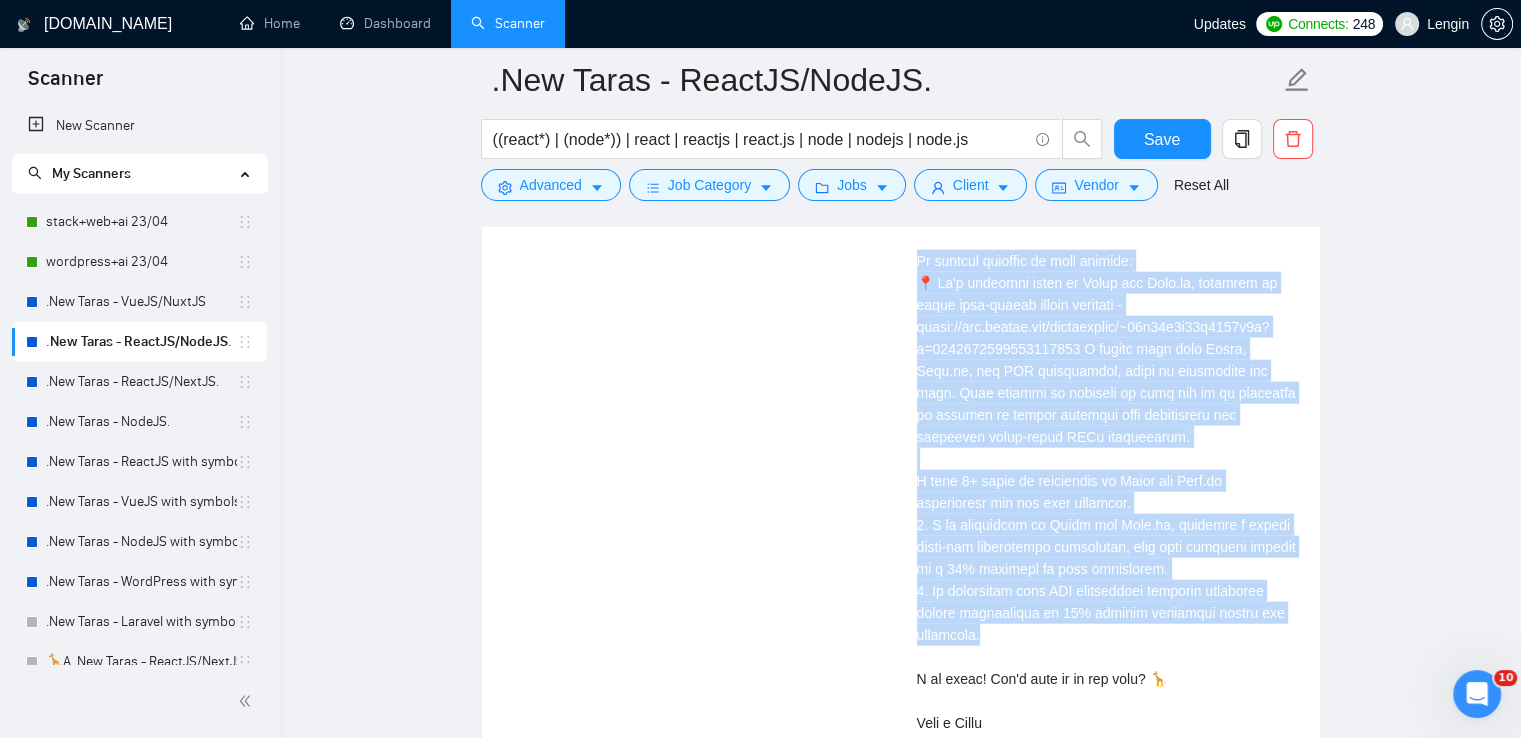
scroll to position [4613, 0]
click at [365, 32] on link "Dashboard" at bounding box center [385, 23] width 91 height 17
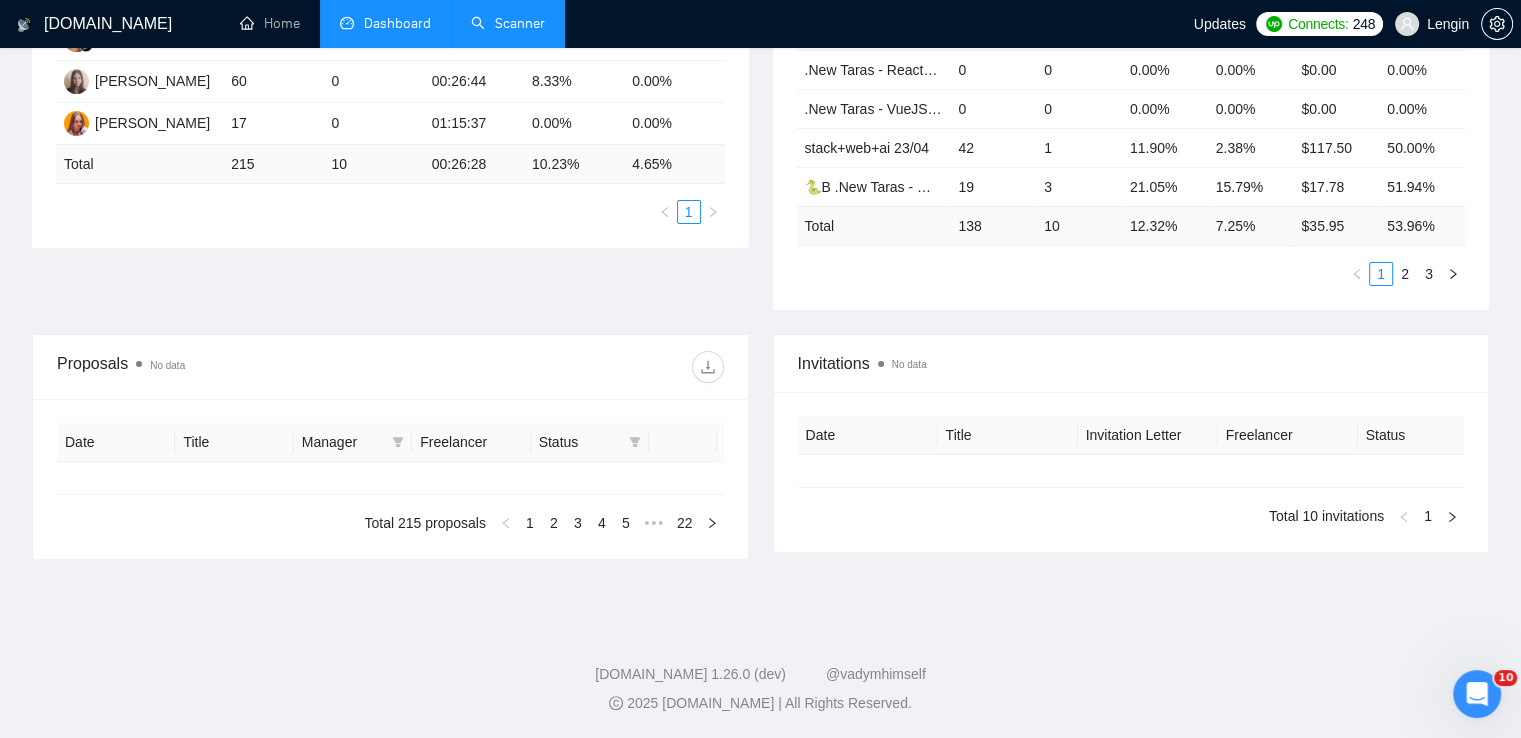
type input "[DATE]"
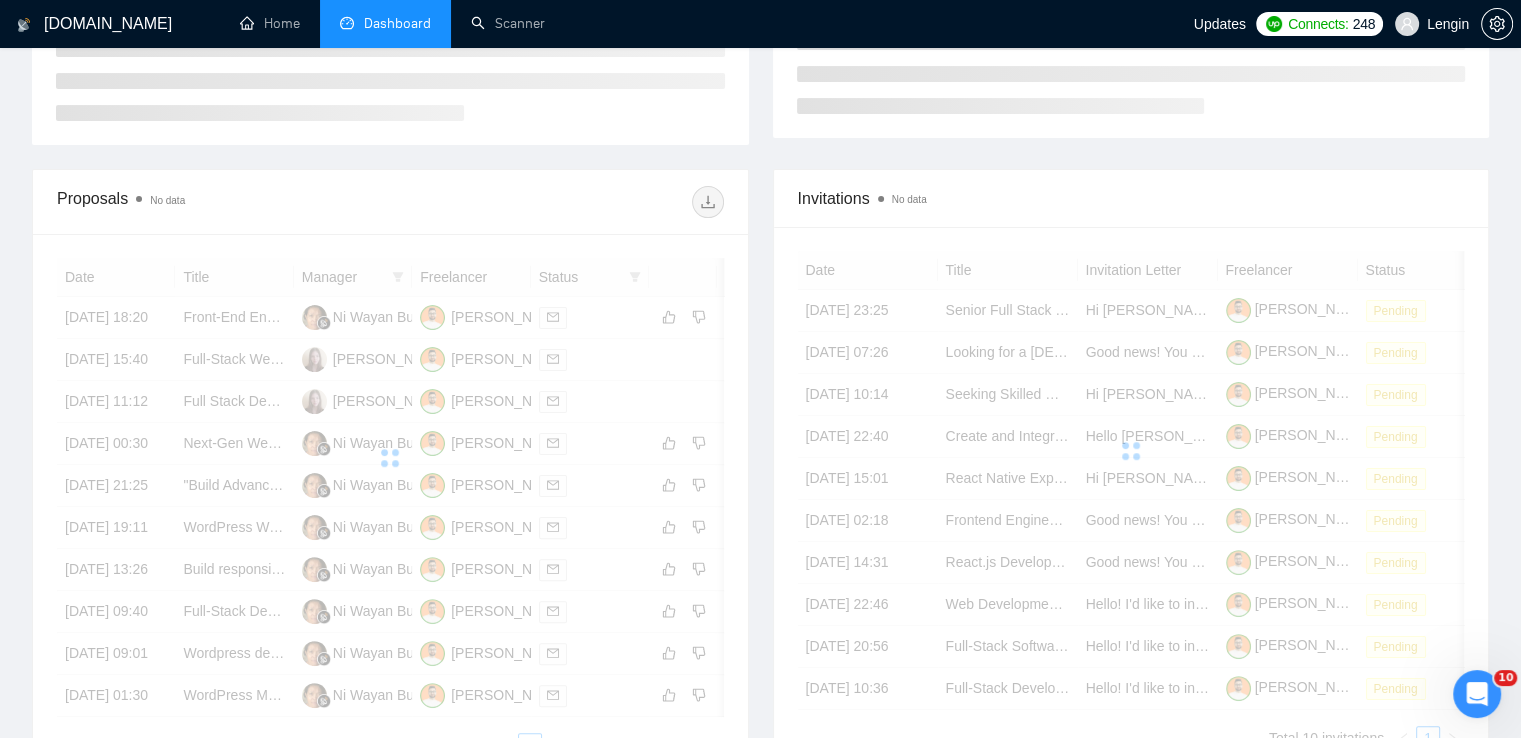
scroll to position [472, 0]
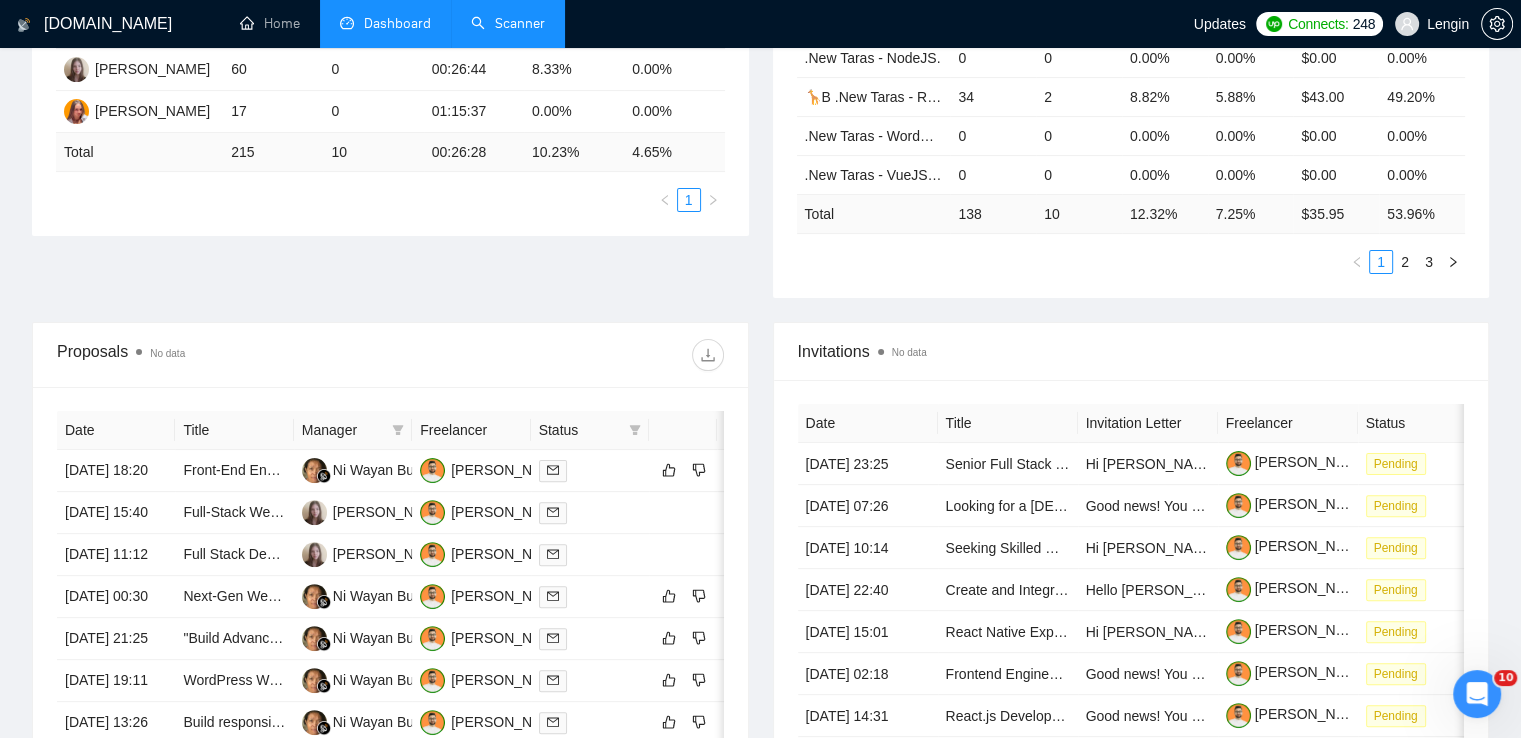
click at [524, 15] on link "Scanner" at bounding box center [508, 23] width 74 height 17
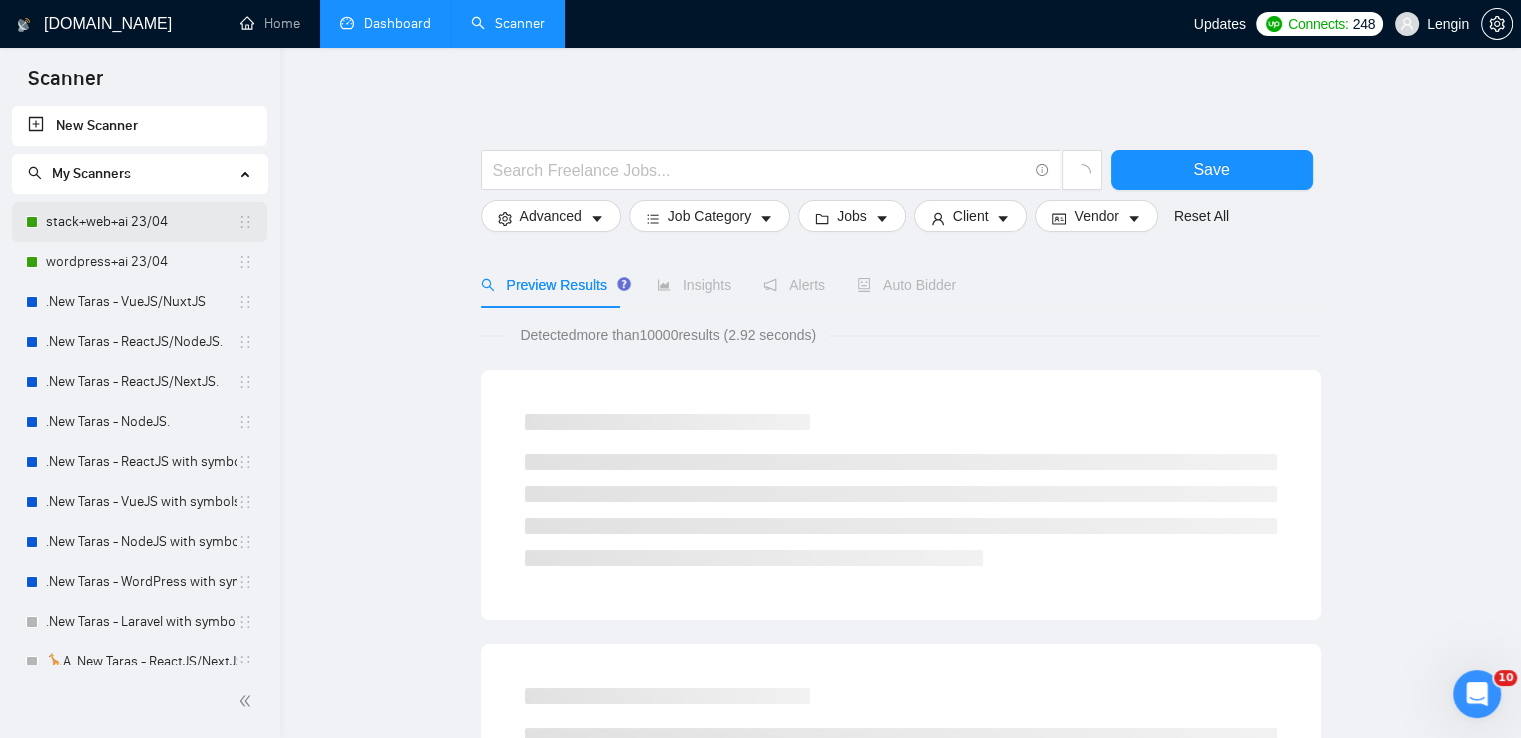
click at [126, 241] on link "stack+web+ai 23/04" at bounding box center [141, 222] width 191 height 40
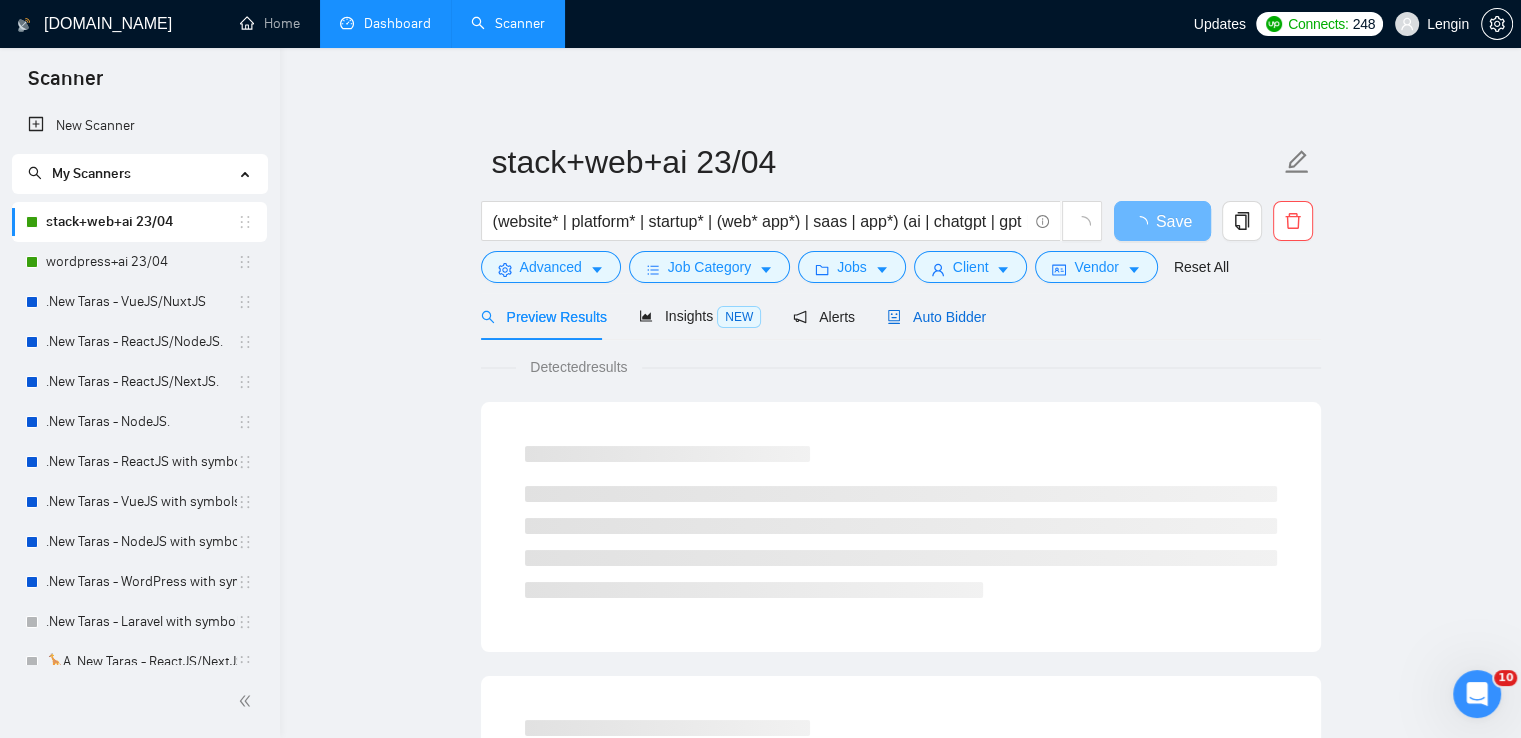
click at [926, 317] on span "Auto Bidder" at bounding box center [936, 317] width 99 height 16
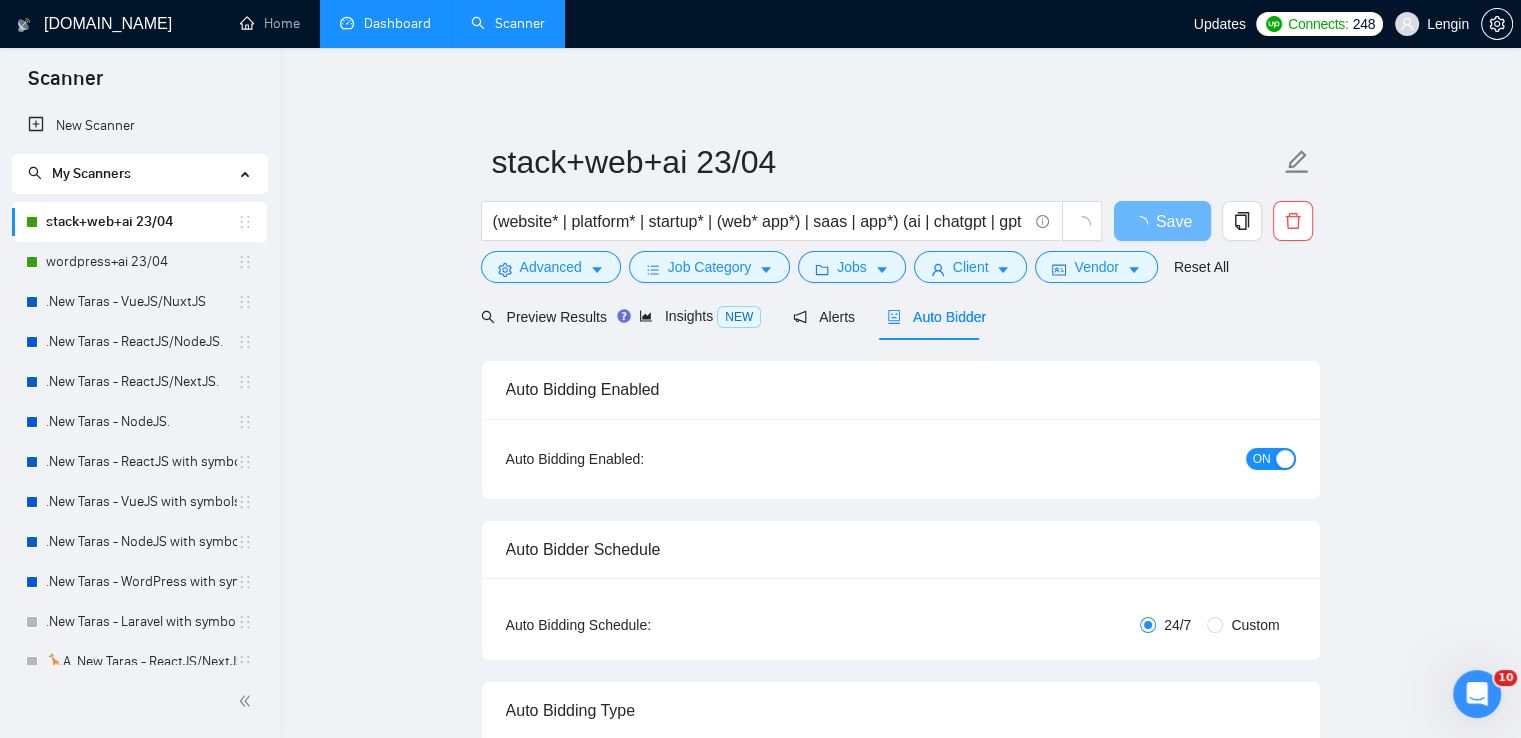
radio input "false"
radio input "true"
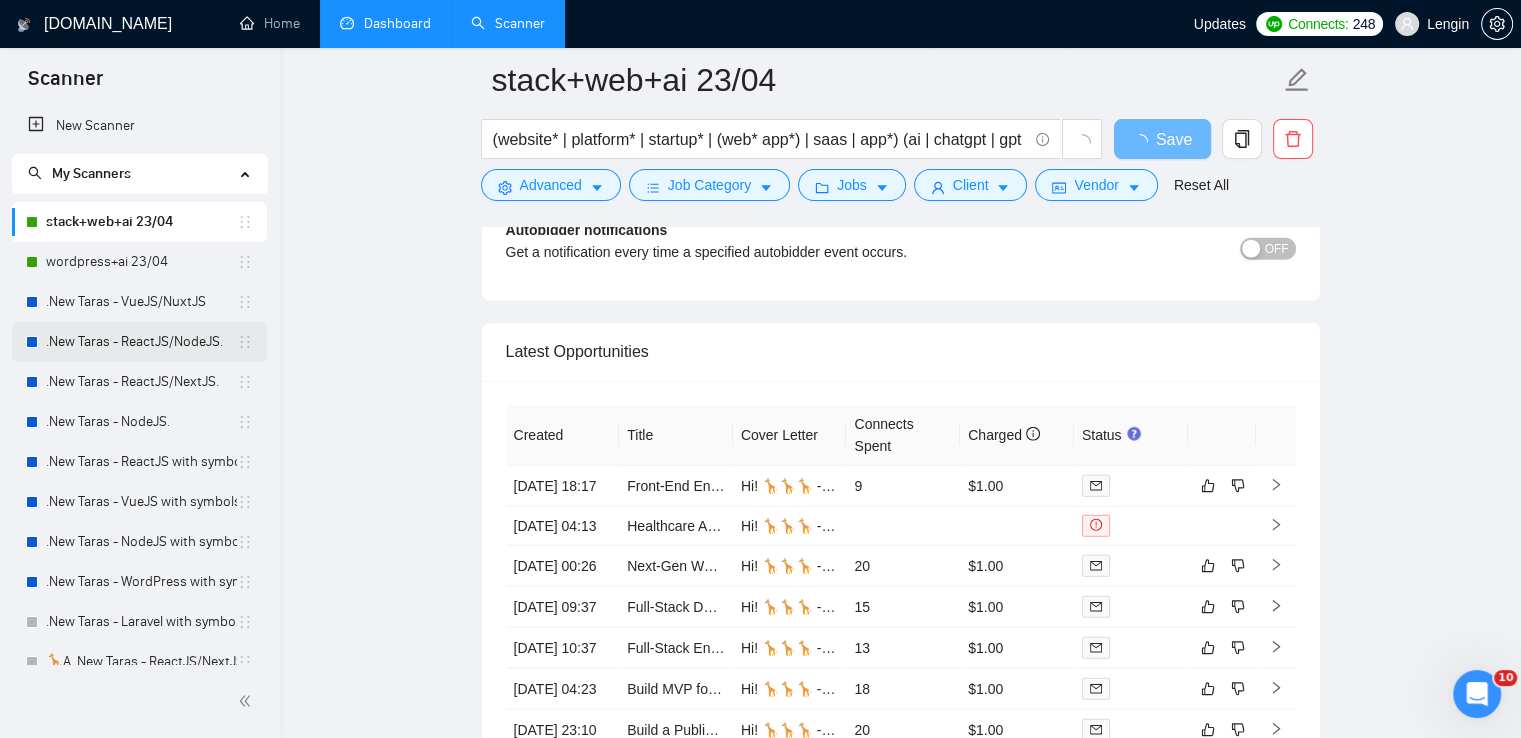
click at [174, 348] on link ".New Taras - ReactJS/NodeJS." at bounding box center [141, 342] width 191 height 40
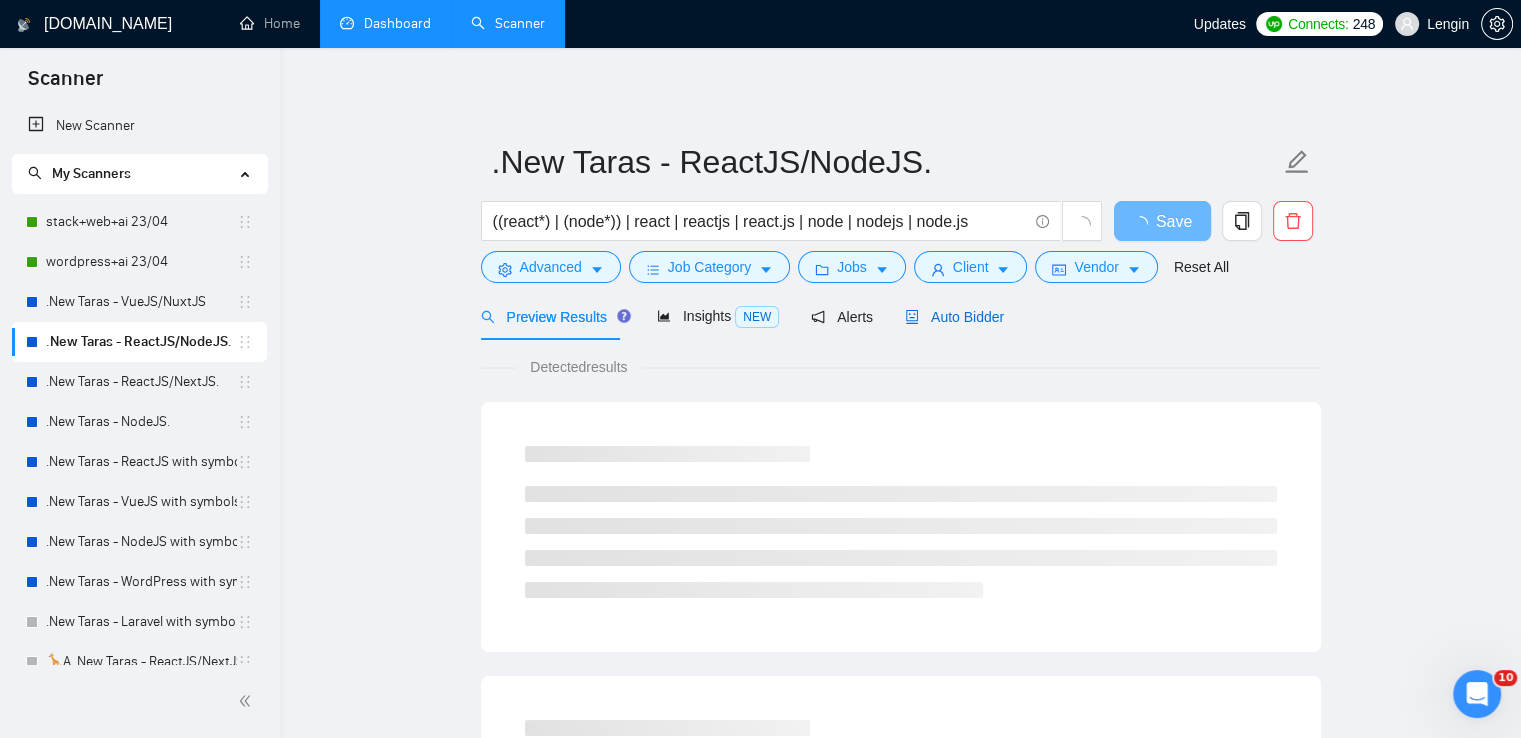
click at [946, 321] on span "Auto Bidder" at bounding box center [954, 317] width 99 height 16
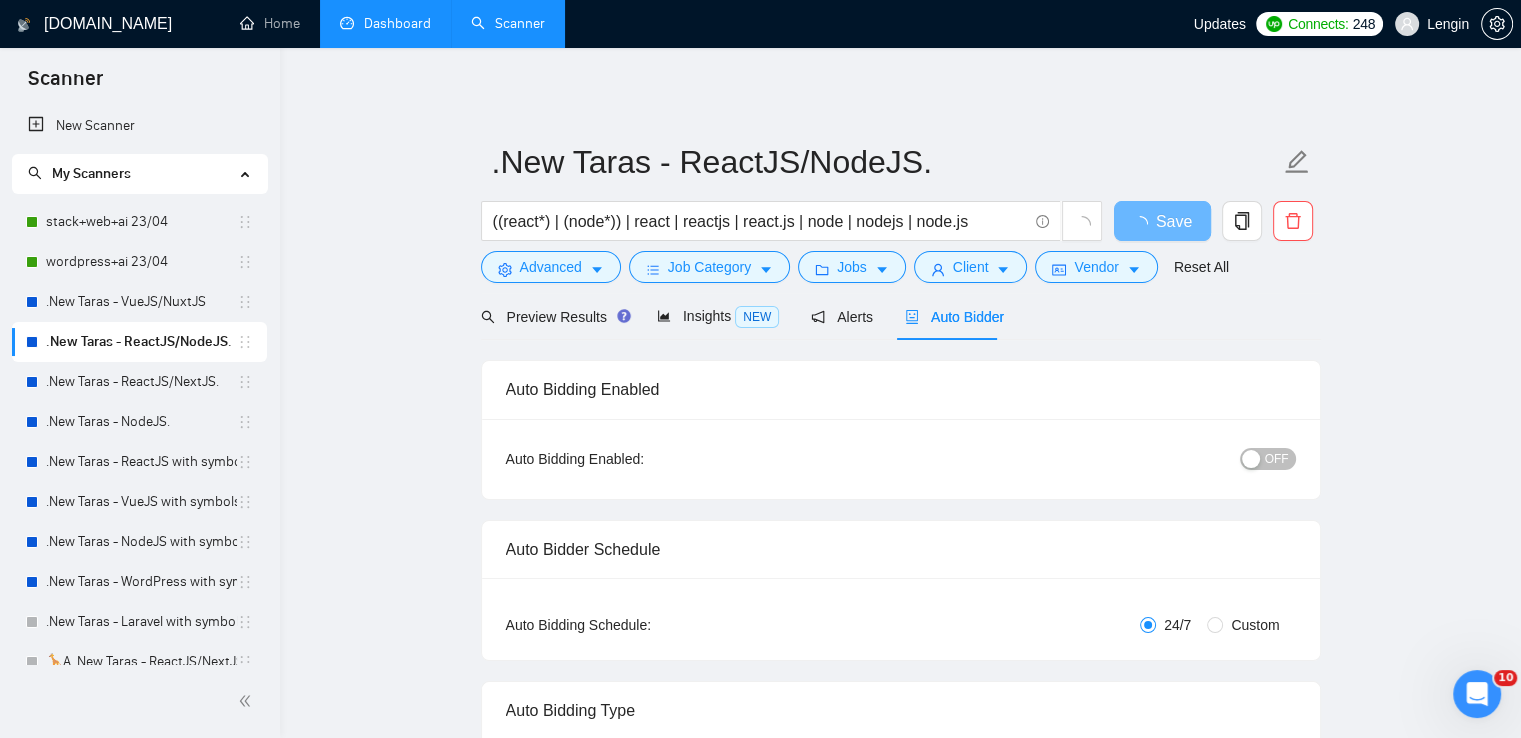
radio input "false"
radio input "true"
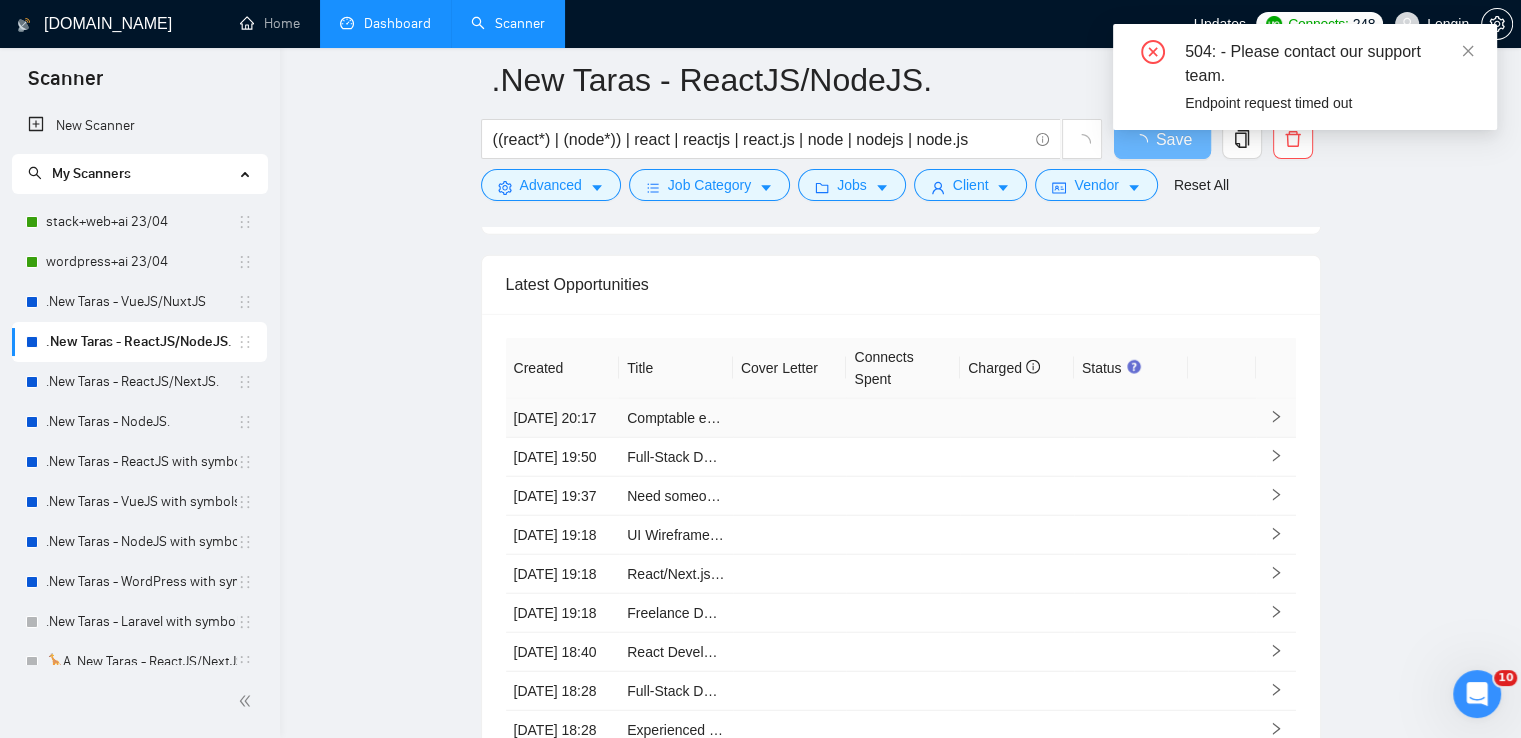
scroll to position [5052, 0]
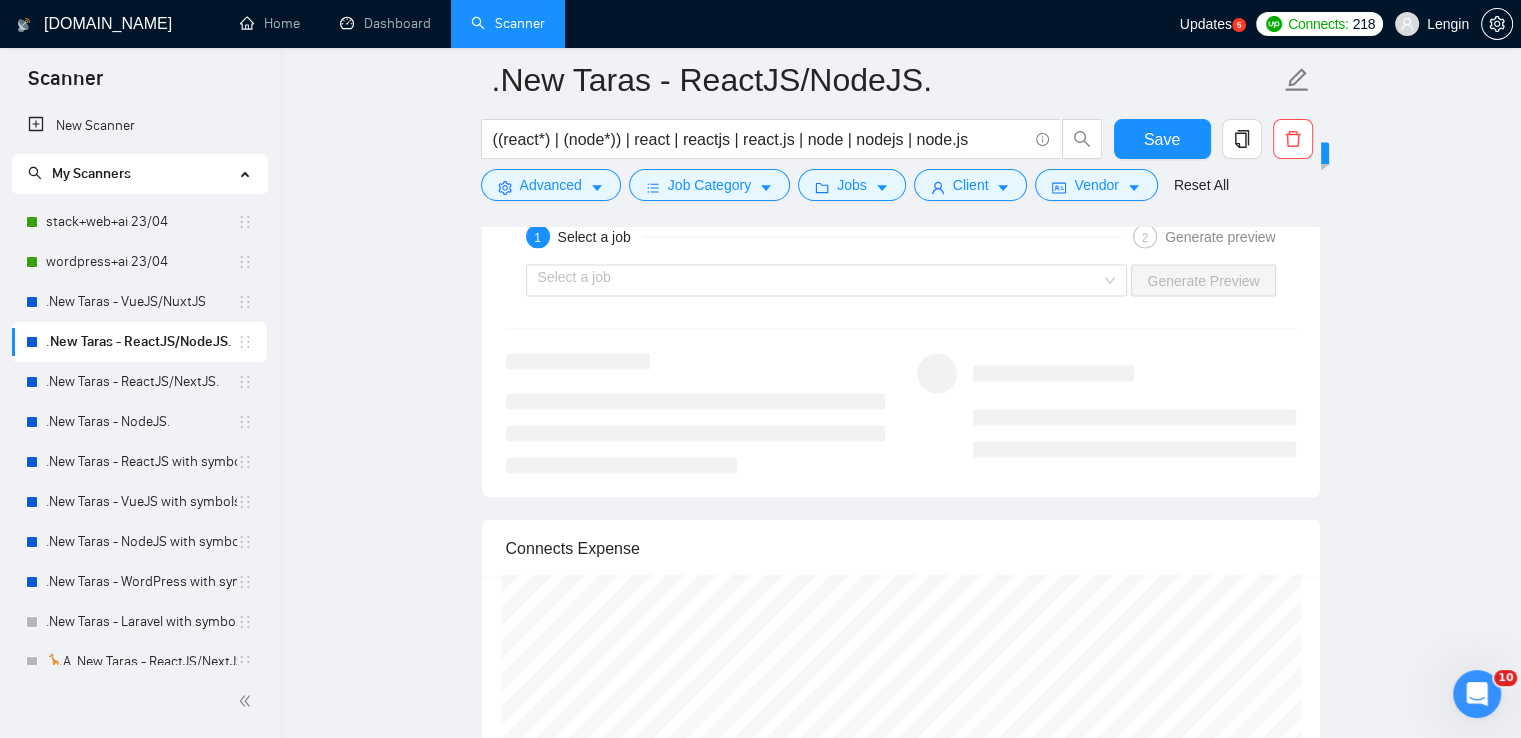
scroll to position [264, 0]
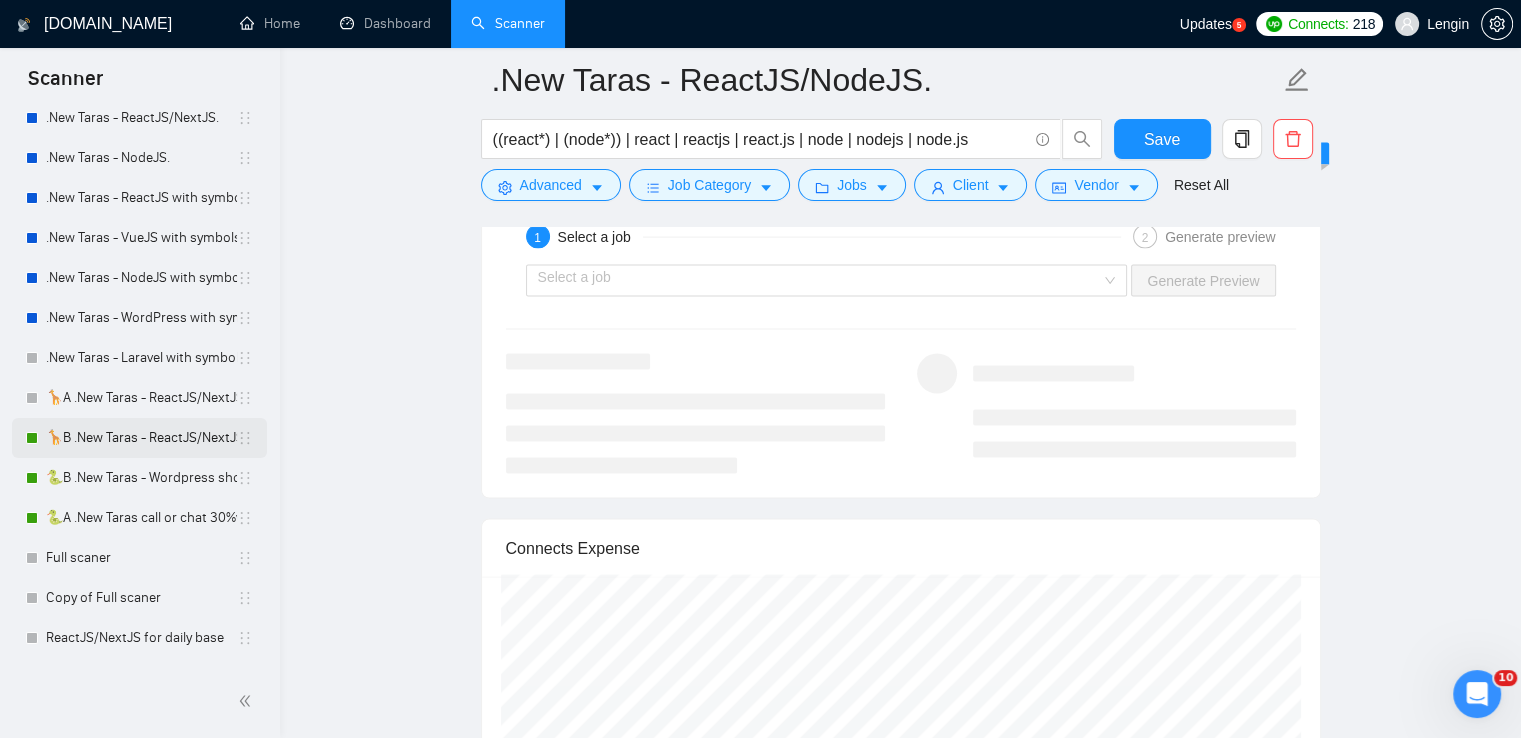
click at [140, 454] on link "🦒B .New Taras - ReactJS/NextJS rel exp 23/04" at bounding box center [141, 438] width 191 height 40
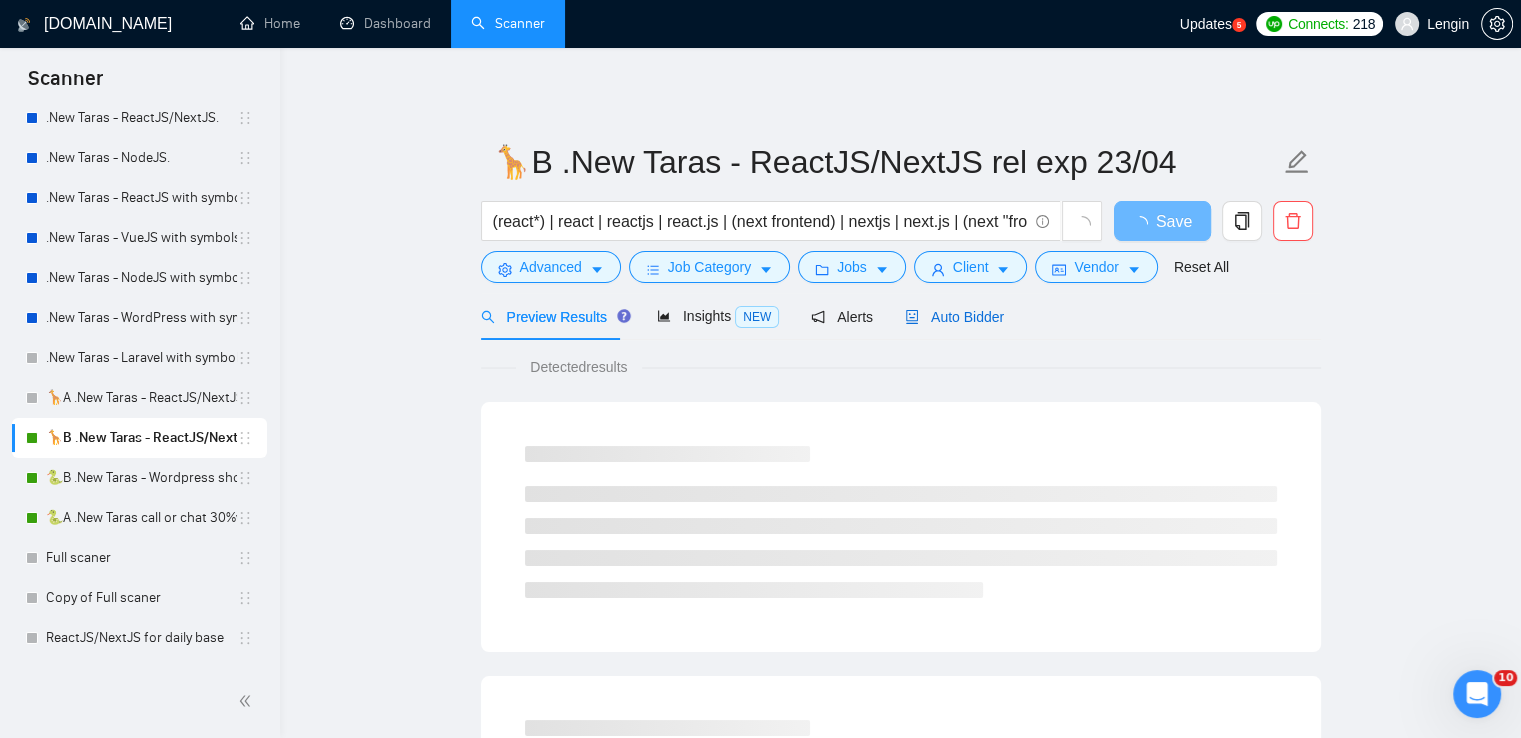
click at [974, 325] on span "Auto Bidder" at bounding box center [954, 317] width 99 height 16
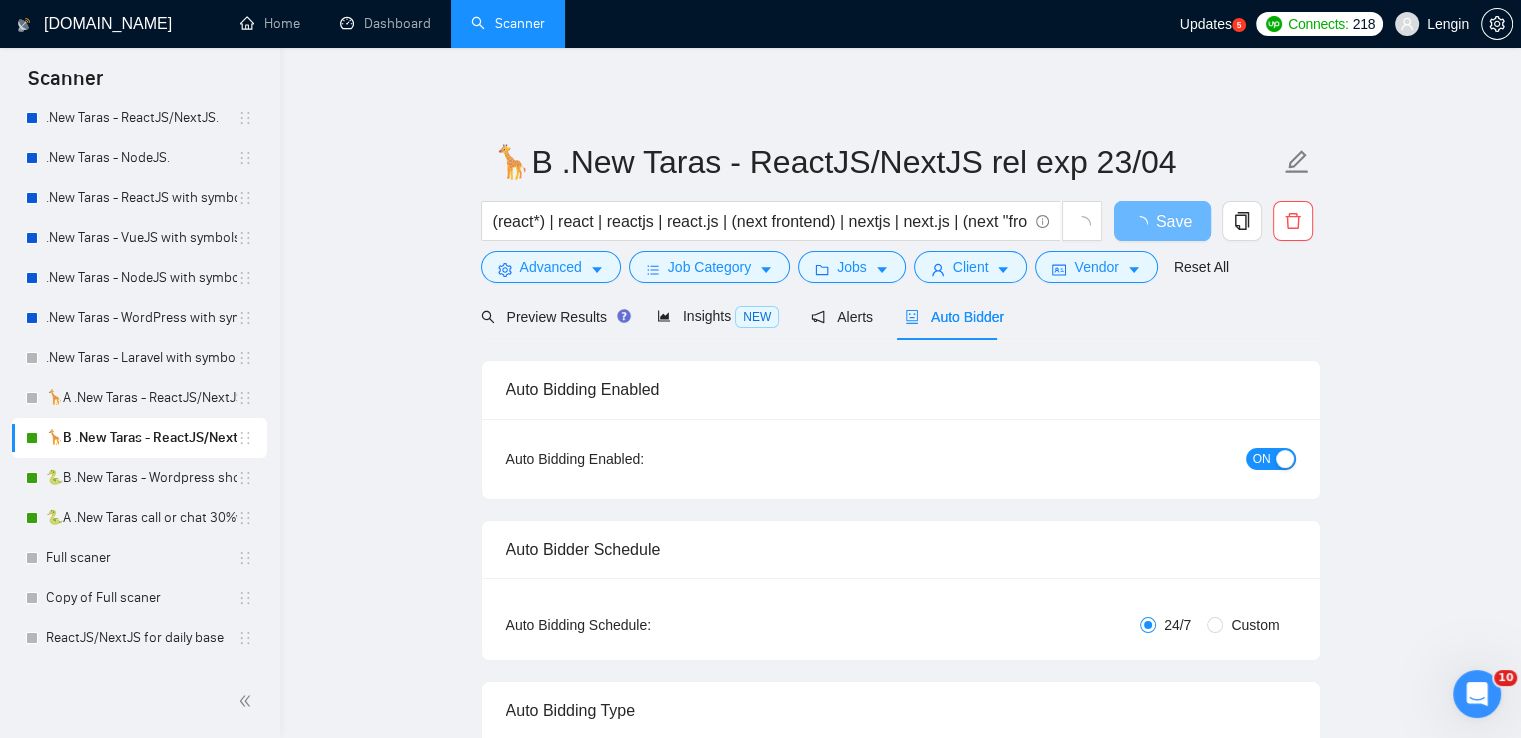
radio input "false"
radio input "true"
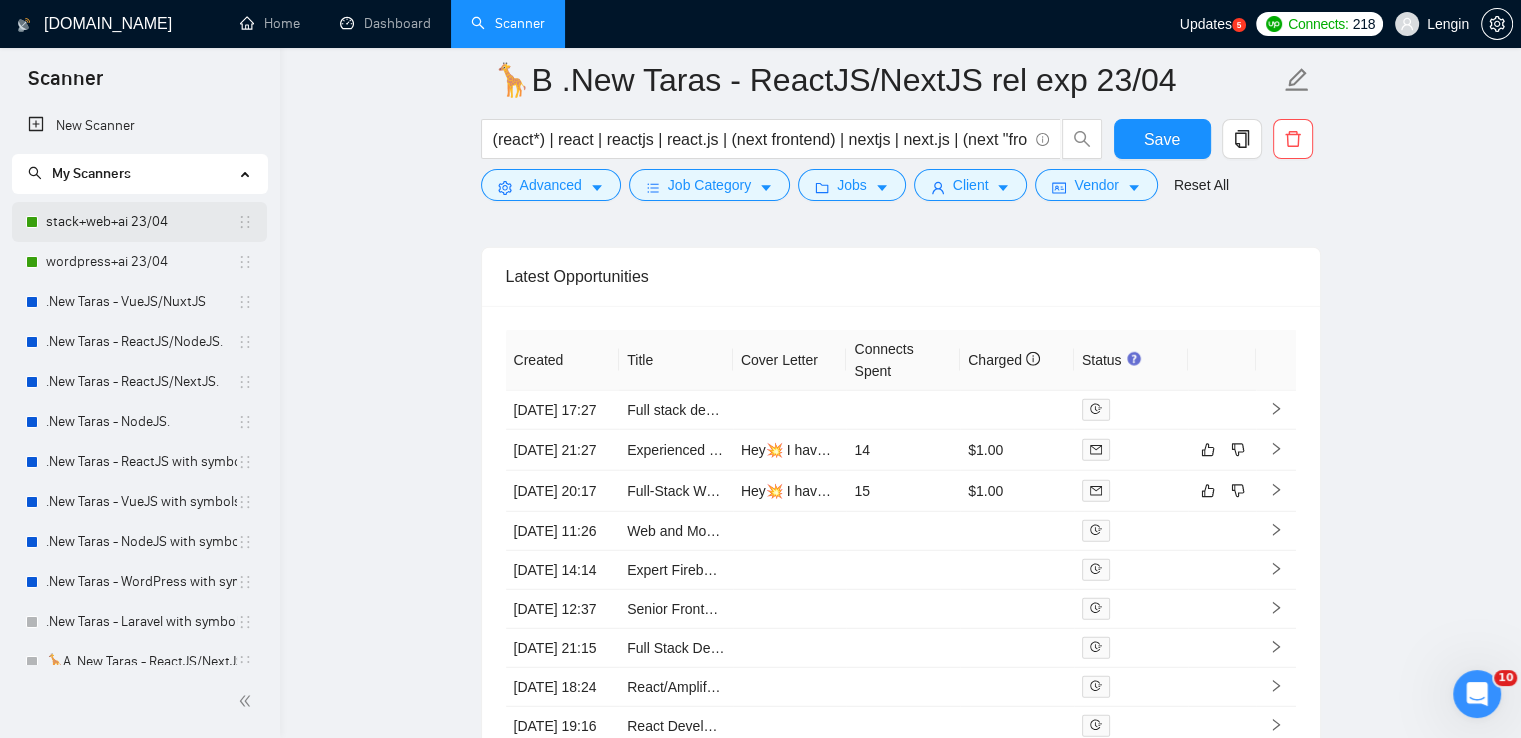
click at [156, 222] on link "stack+web+ai 23/04" at bounding box center [141, 222] width 191 height 40
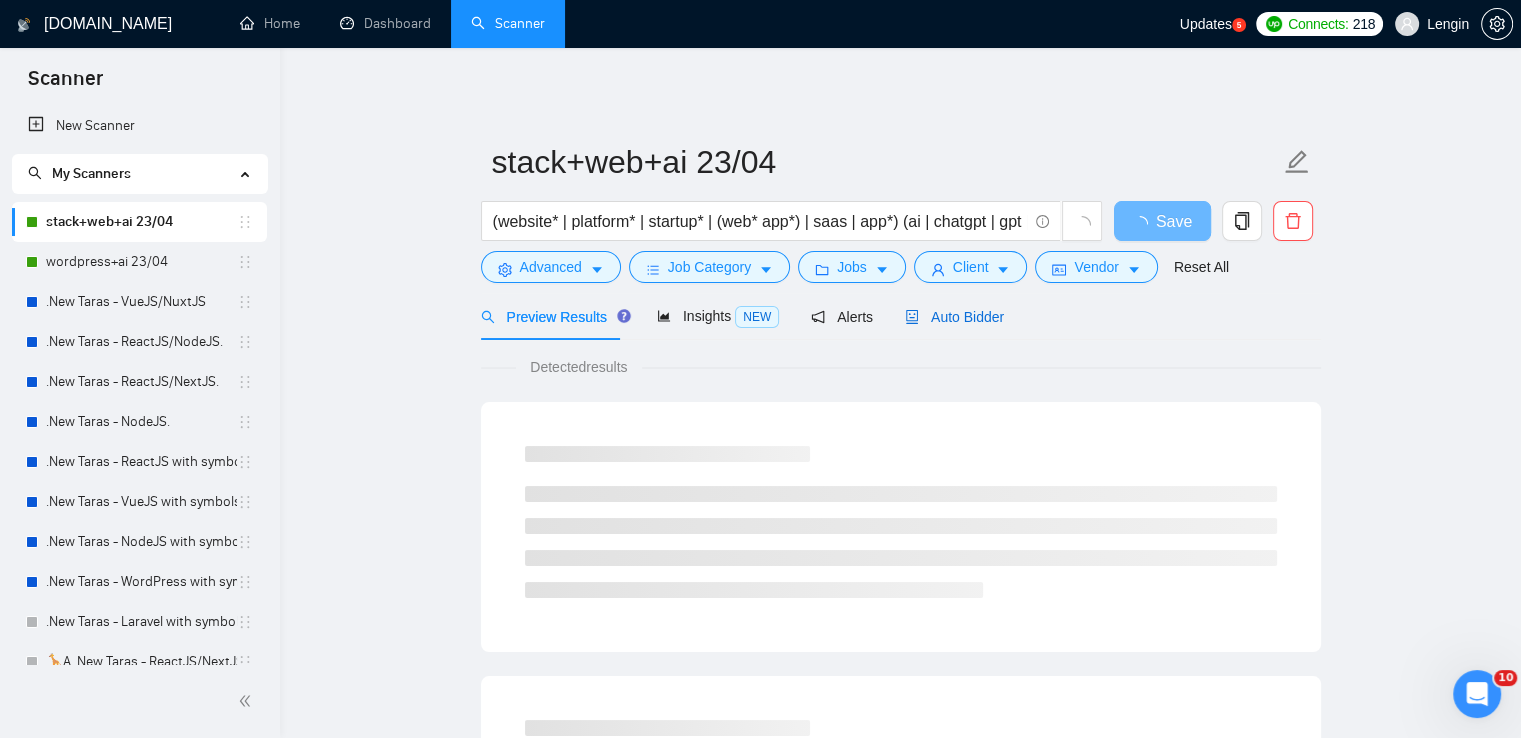
click at [945, 310] on span "Auto Bidder" at bounding box center [954, 317] width 99 height 16
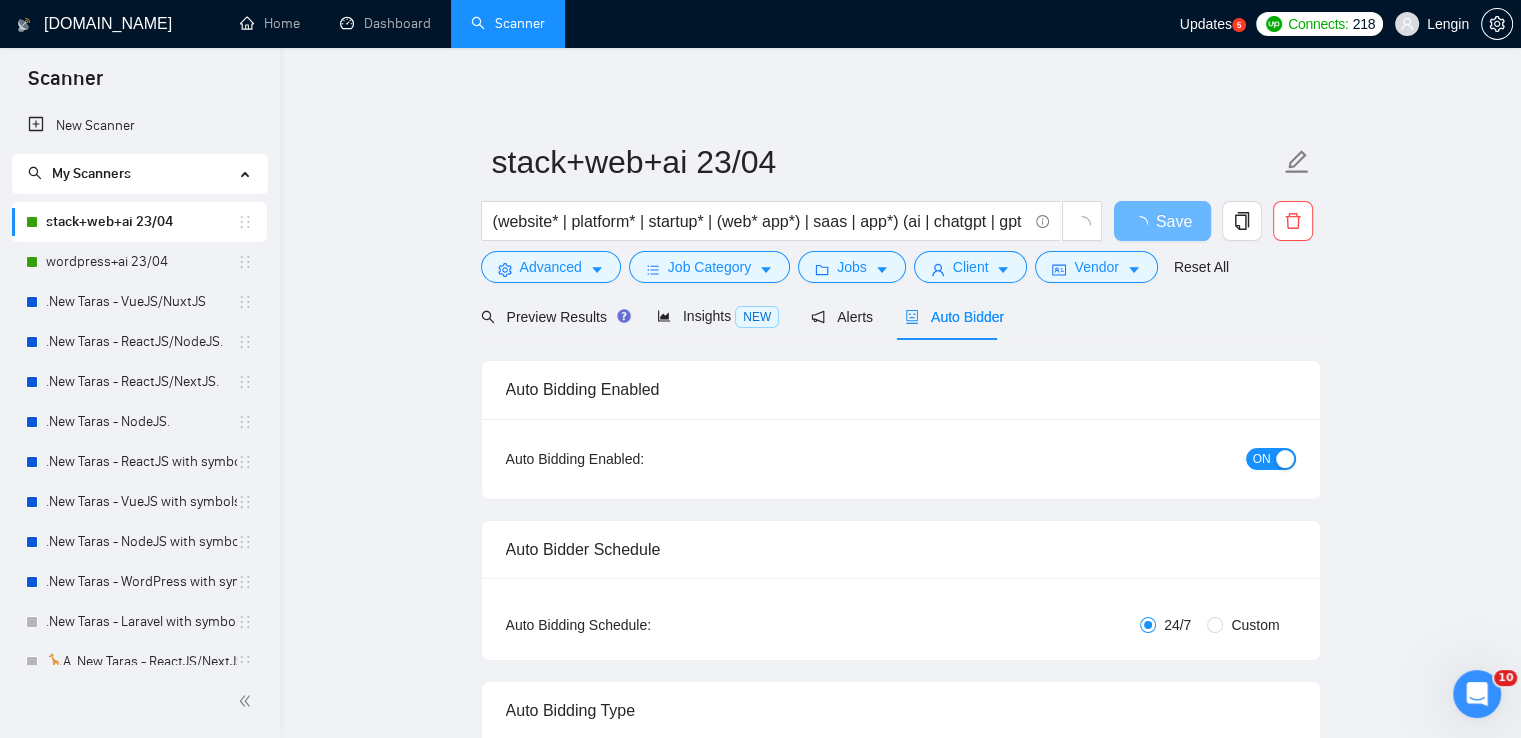
radio input "false"
radio input "true"
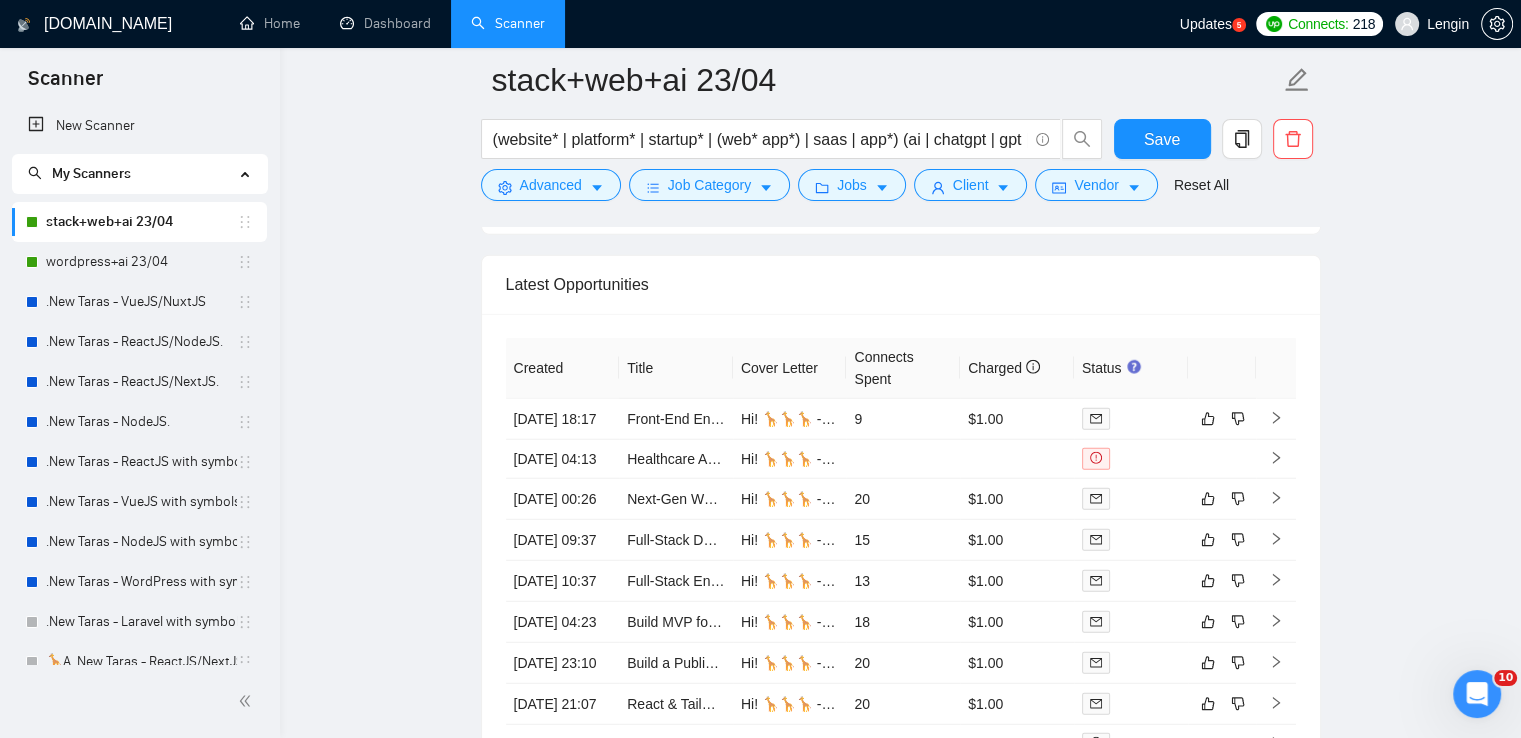
scroll to position [5253, 0]
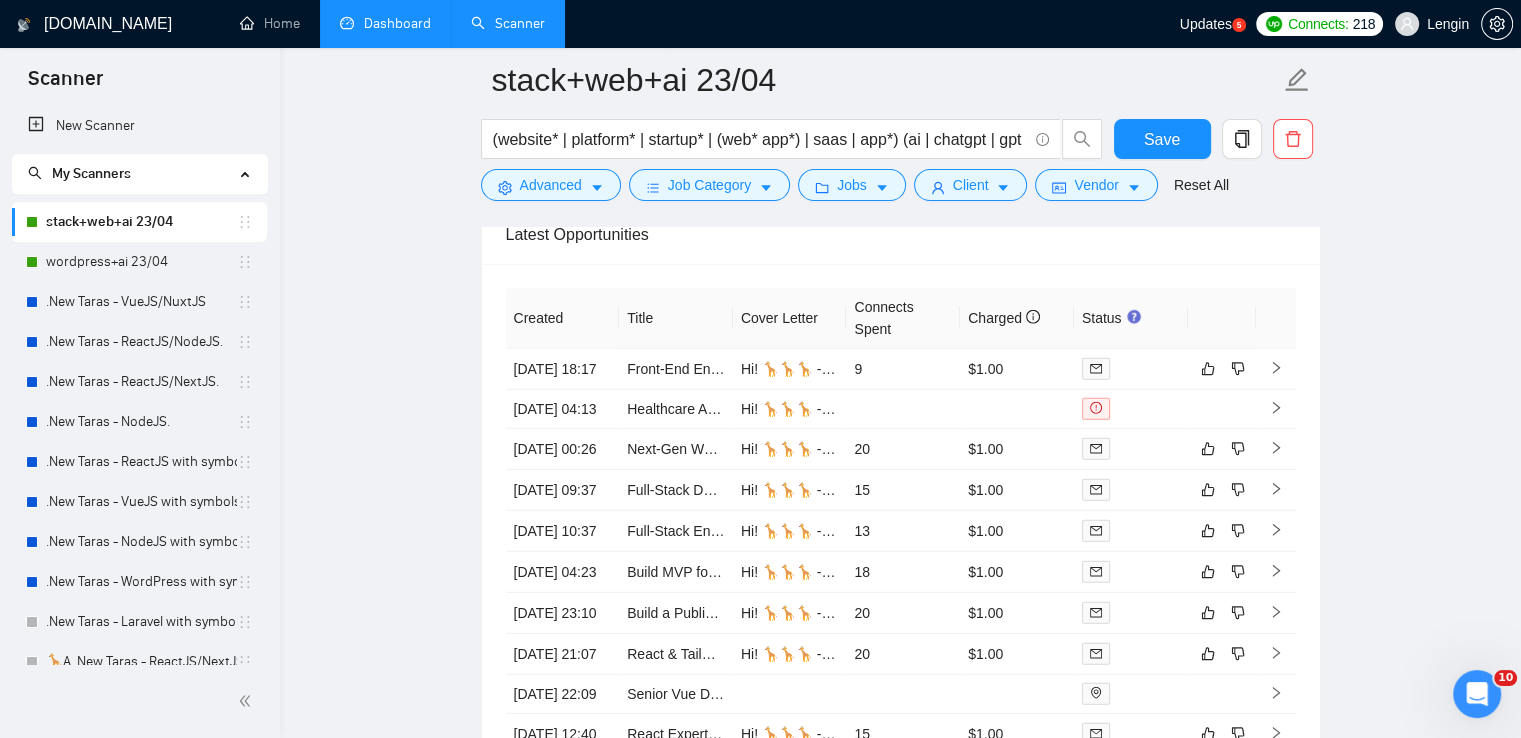
click at [392, 15] on link "Dashboard" at bounding box center [385, 23] width 91 height 17
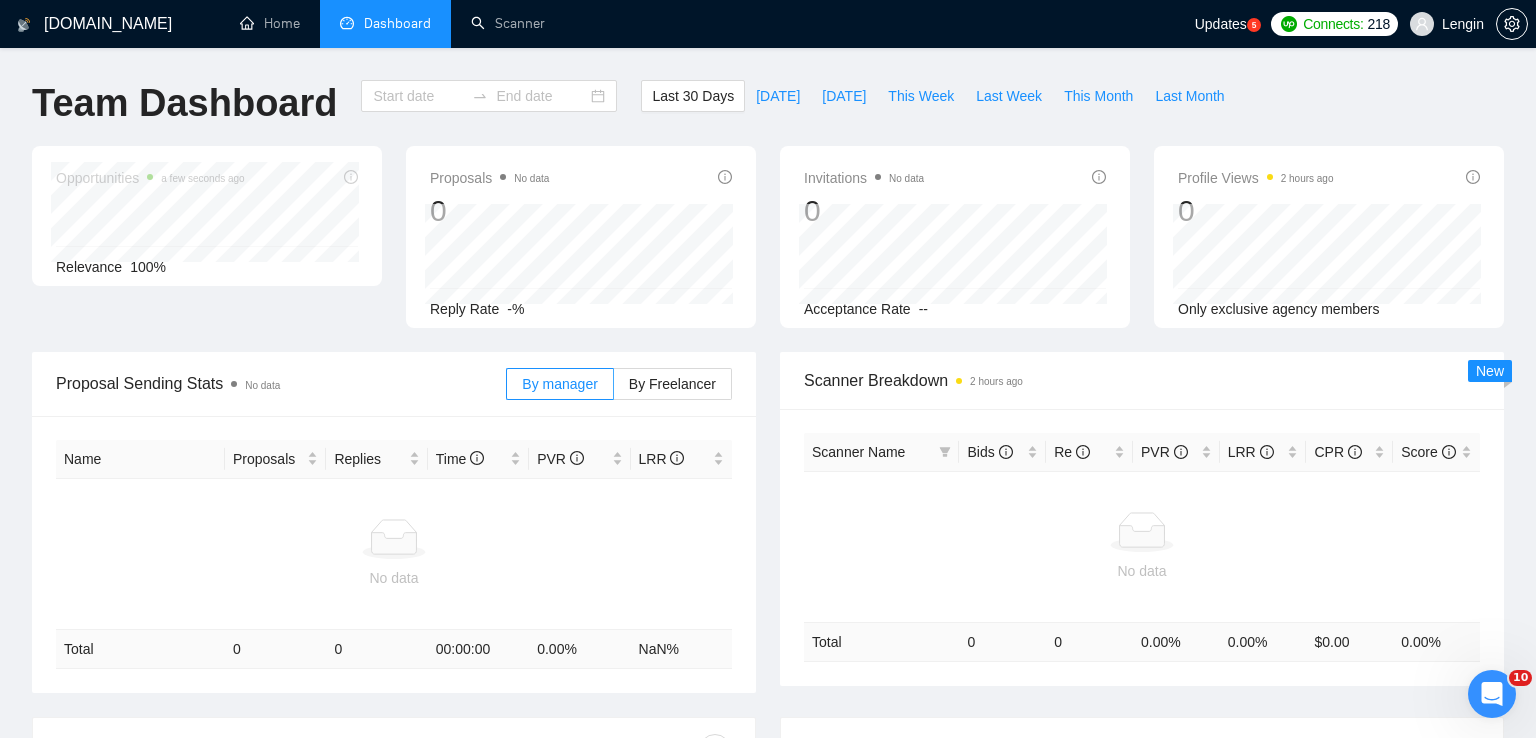
type input "[DATE]"
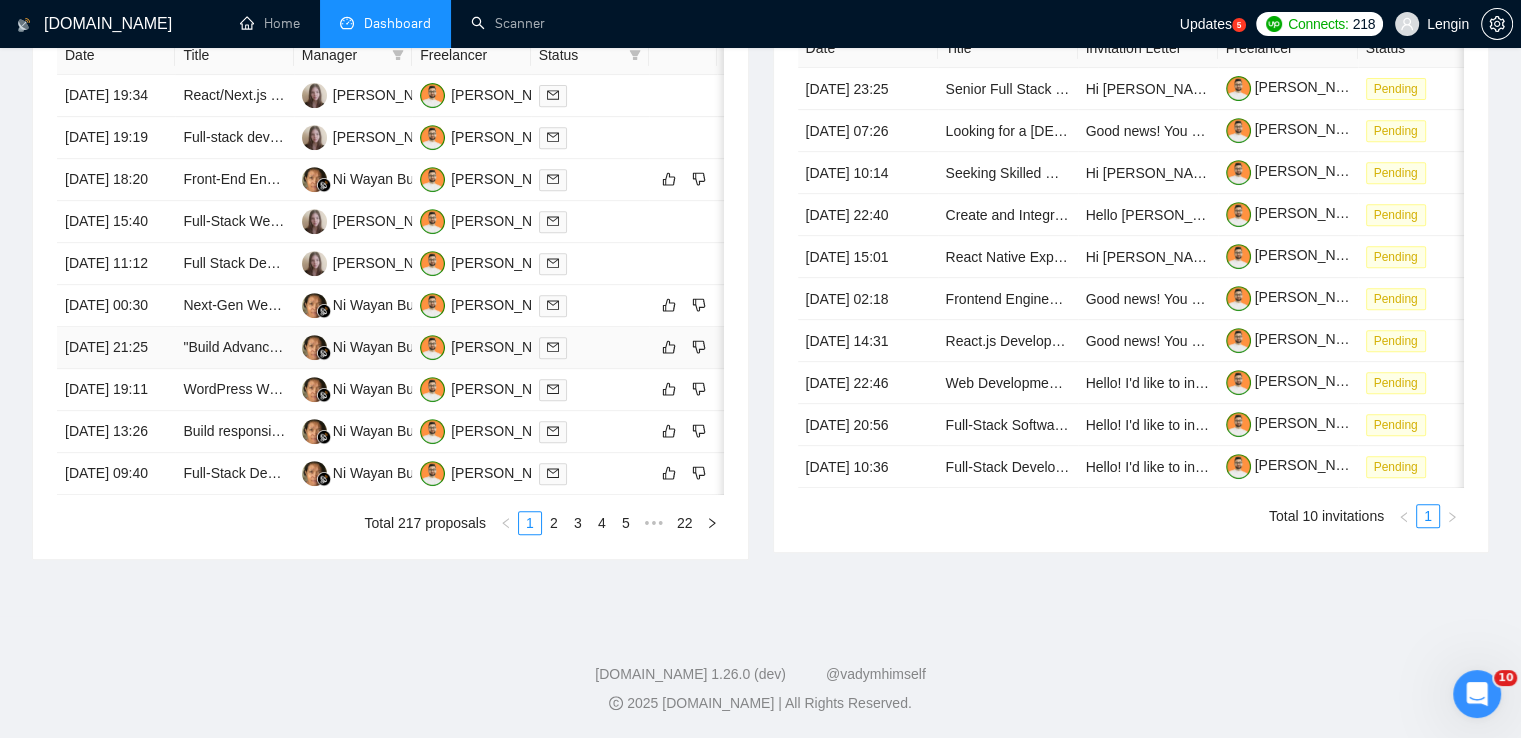
scroll to position [987, 0]
click at [552, 534] on link "2" at bounding box center [554, 523] width 22 height 22
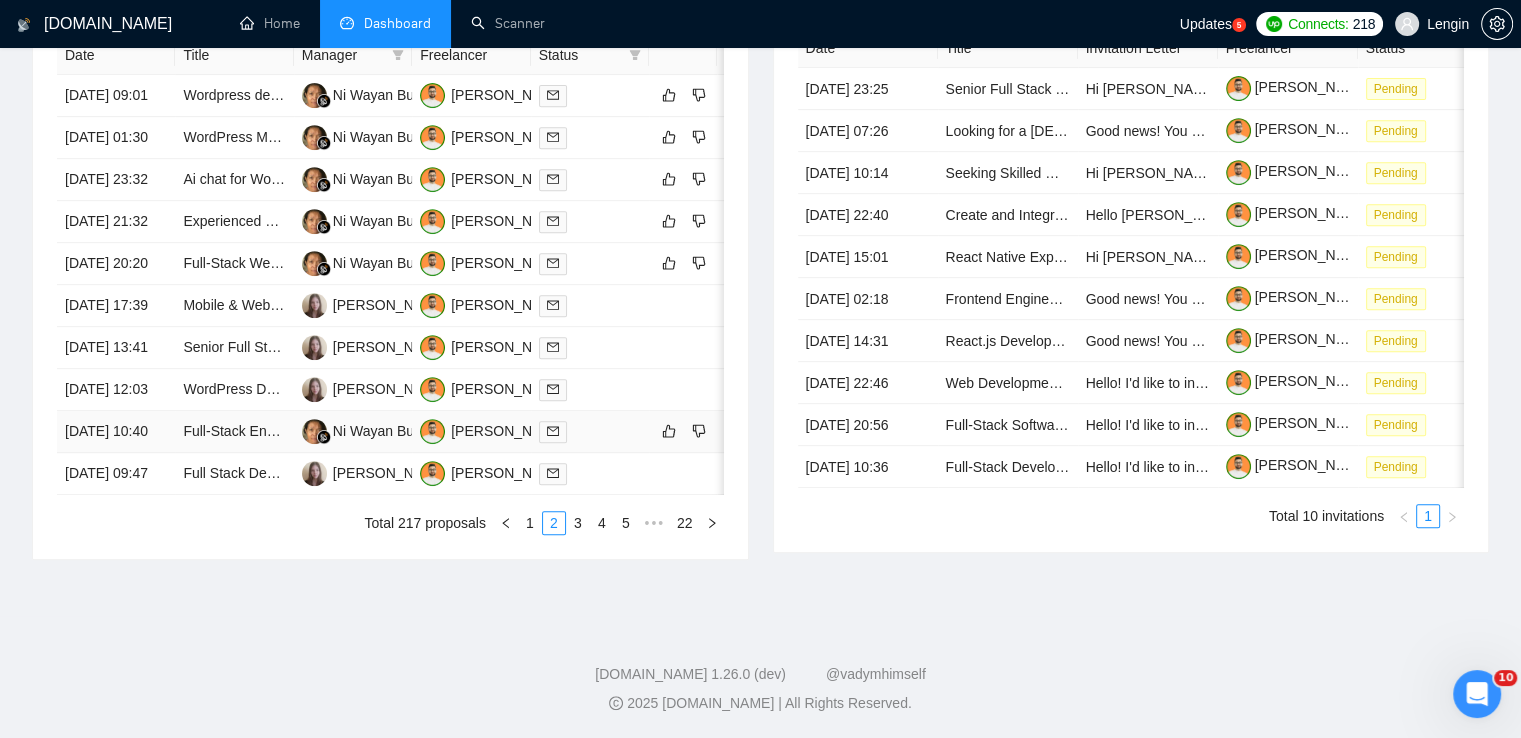
scroll to position [999, 0]
click at [528, 534] on link "1" at bounding box center [530, 523] width 22 height 22
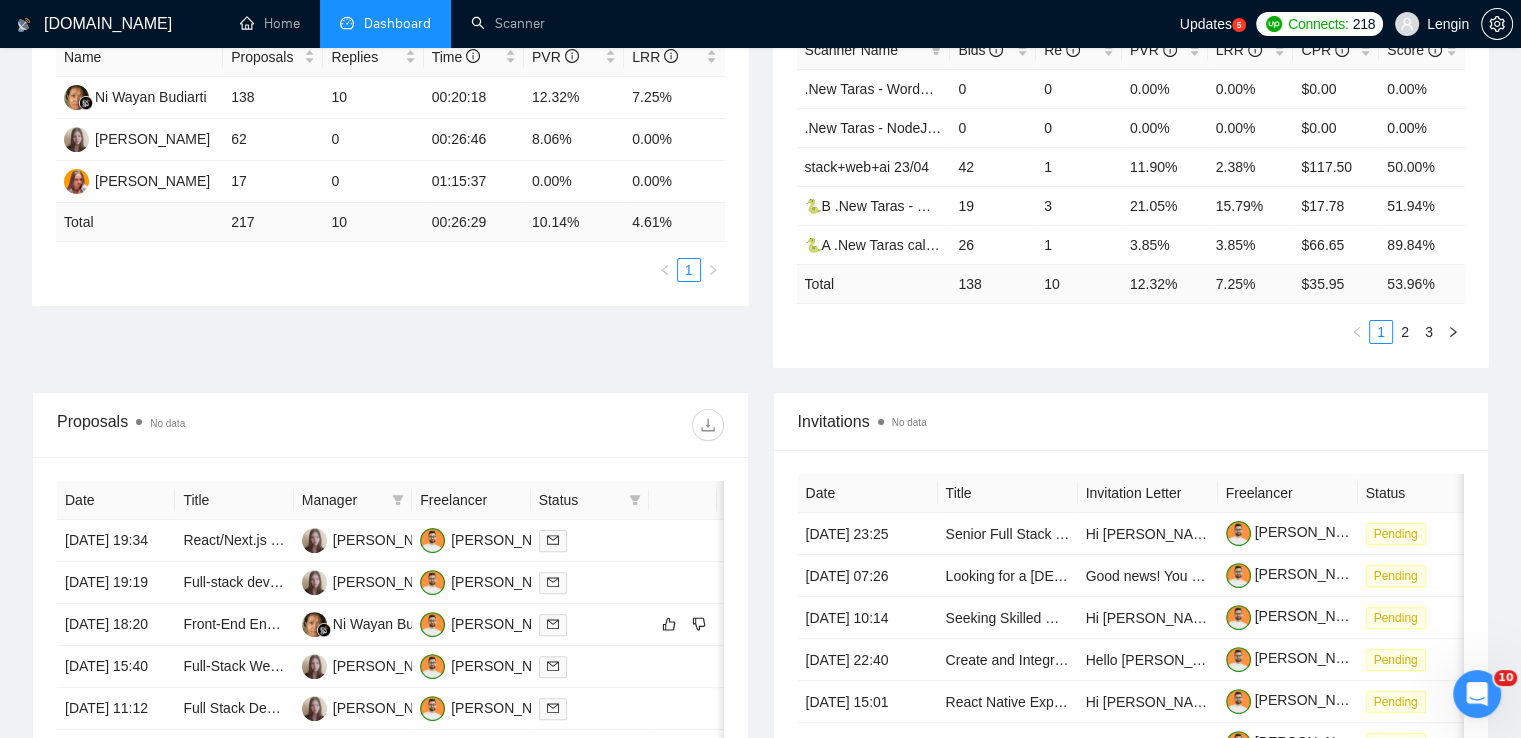
scroll to position [0, 0]
